Goal: Task Accomplishment & Management: Manage account settings

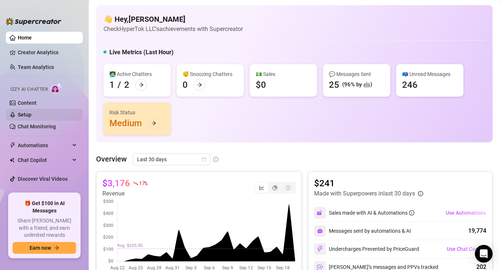
click at [31, 112] on link "Setup" at bounding box center [25, 115] width 14 height 6
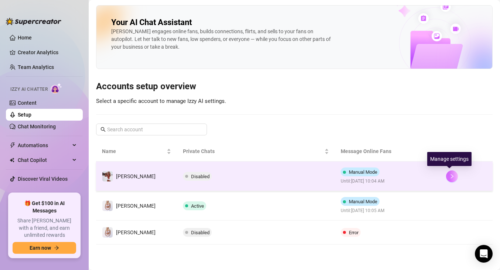
click at [448, 173] on button "button" at bounding box center [452, 177] width 12 height 12
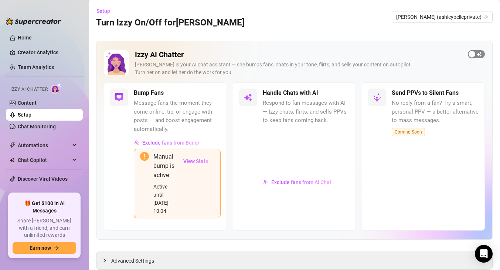
click at [473, 55] on div "button" at bounding box center [471, 54] width 7 height 7
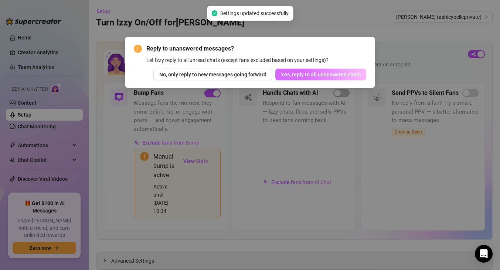
click at [319, 72] on span "Yes, reply to all unanswered chats" at bounding box center [321, 75] width 80 height 6
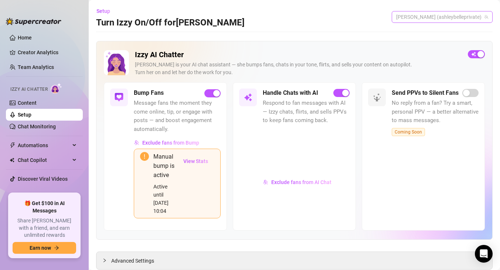
click at [476, 15] on span "[PERSON_NAME] (ashleybelleprivate)" at bounding box center [442, 16] width 92 height 11
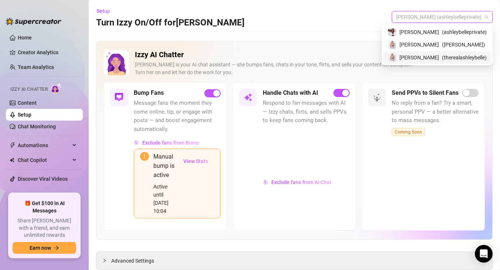
click at [448, 54] on span "( therealashleybelle )" at bounding box center [464, 58] width 45 height 8
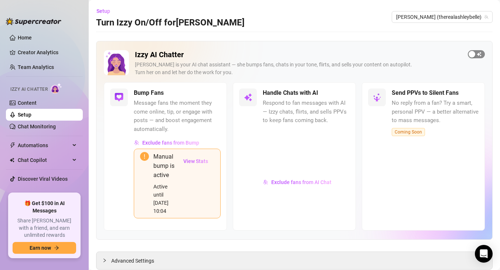
click at [473, 56] on div "button" at bounding box center [471, 54] width 7 height 7
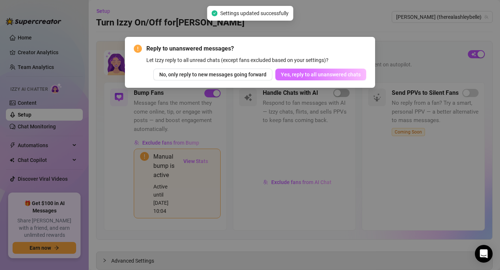
click at [324, 73] on span "Yes, reply to all unanswered chats" at bounding box center [321, 75] width 80 height 6
